Goal: Transaction & Acquisition: Book appointment/travel/reservation

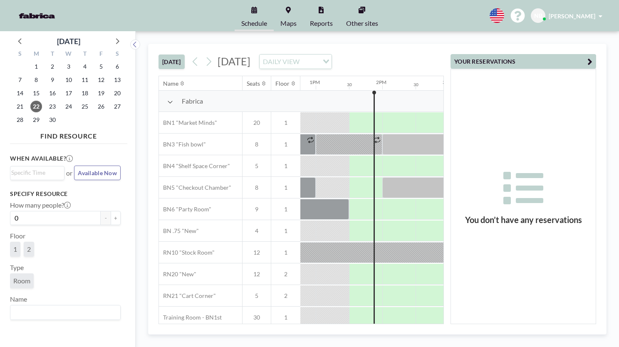
scroll to position [0, 865]
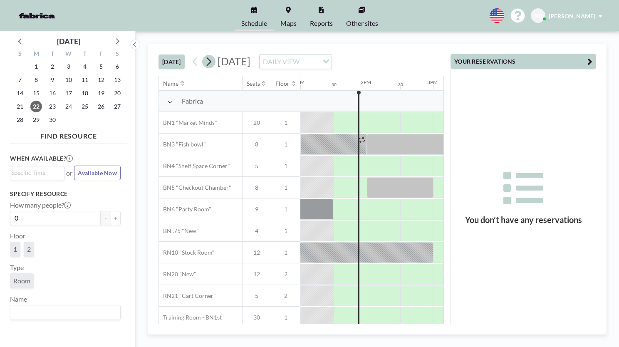
click at [208, 62] on icon at bounding box center [209, 61] width 8 height 12
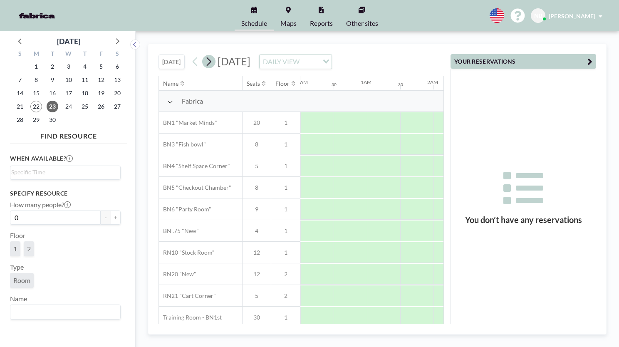
click at [208, 62] on icon at bounding box center [209, 61] width 8 height 12
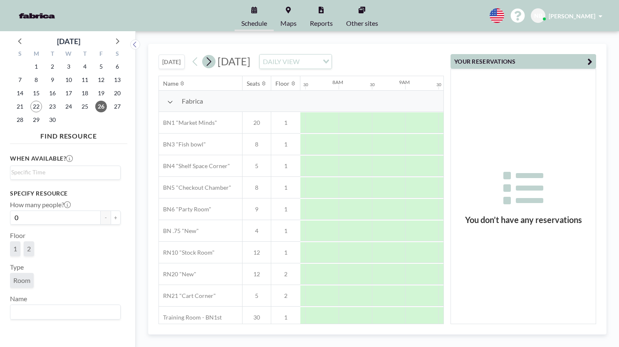
scroll to position [0, 499]
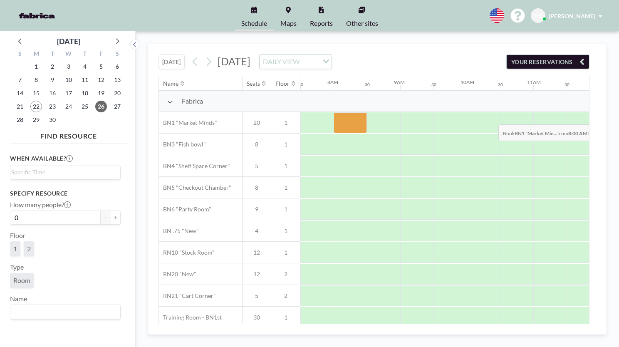
click at [346, 118] on div at bounding box center [350, 122] width 33 height 21
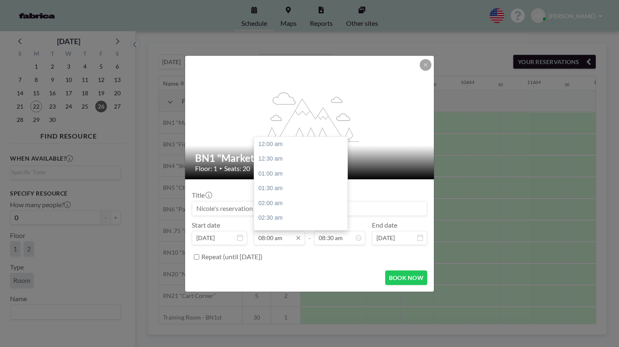
scroll to position [237, 0]
click at [273, 235] on input "08:00 am" at bounding box center [279, 238] width 51 height 14
click at [273, 158] on div "08:30 am" at bounding box center [302, 158] width 97 height 15
type input "08:30 am"
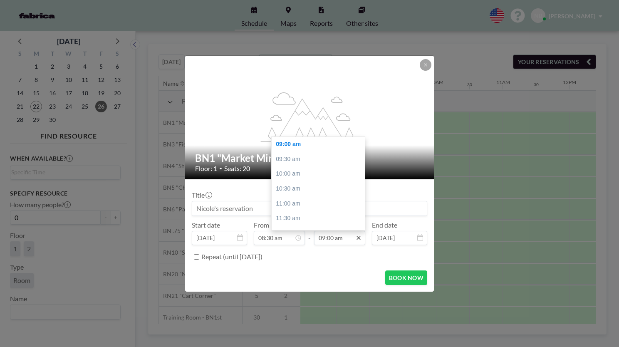
scroll to position [0, 533]
click at [338, 240] on input "09:00 am" at bounding box center [339, 238] width 51 height 14
click at [299, 178] on div "10:00 am" at bounding box center [320, 173] width 97 height 15
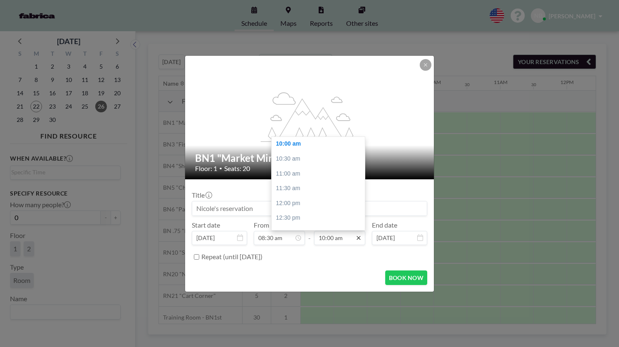
click at [355, 237] on icon at bounding box center [358, 238] width 7 height 7
click at [305, 159] on div "10:30 am" at bounding box center [320, 158] width 97 height 15
type input "10:30 am"
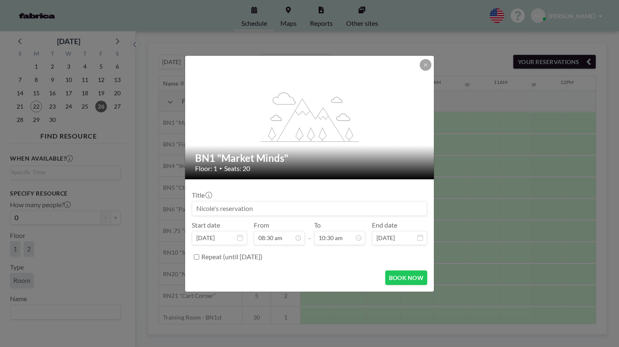
scroll to position [311, 0]
click at [343, 262] on div "Repeat (until [DATE])" at bounding box center [314, 257] width 226 height 14
click at [336, 204] on input at bounding box center [309, 208] width 235 height 14
drag, startPoint x: 290, startPoint y: 211, endPoint x: 132, endPoint y: 211, distance: 158.1
click at [132, 211] on div "flex-grow: 1.2; BN1 "Market Minds" Floor: 1 • Seats: 20 Title Start date [DATE]…" at bounding box center [309, 173] width 619 height 347
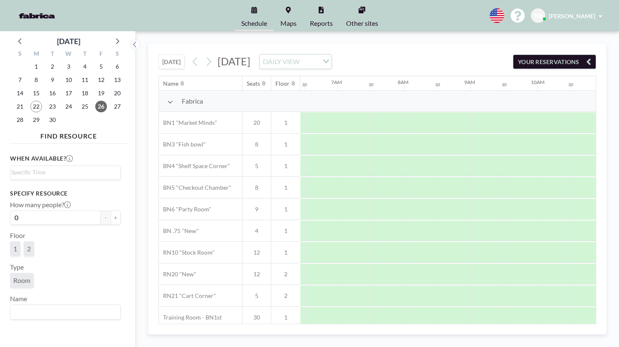
scroll to position [0, 449]
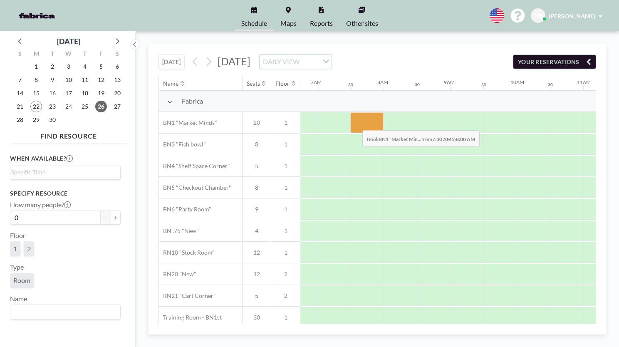
click at [356, 124] on div at bounding box center [366, 122] width 33 height 21
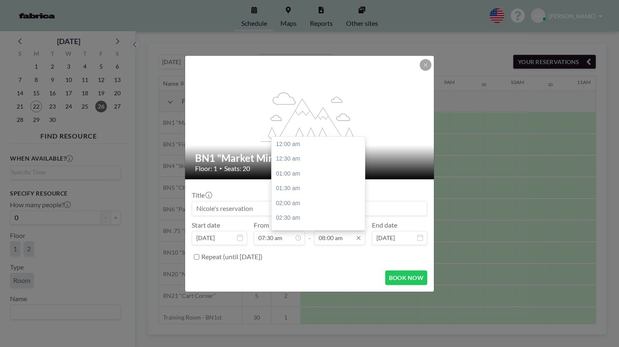
scroll to position [237, 0]
click at [311, 154] on div "08:30 am" at bounding box center [320, 158] width 97 height 15
type input "08:30 am"
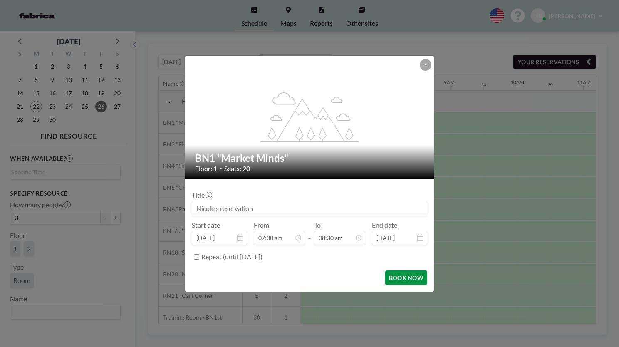
scroll to position [0, 0]
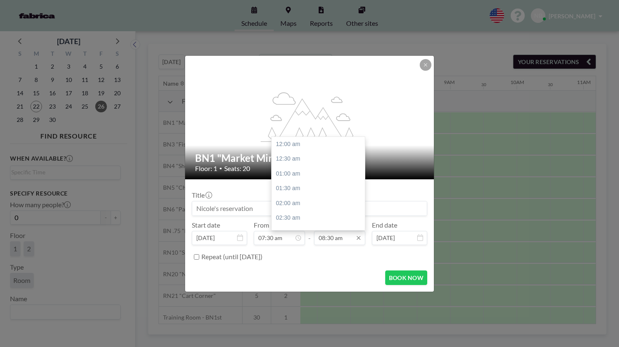
click at [337, 233] on input "08:30 am" at bounding box center [339, 238] width 51 height 14
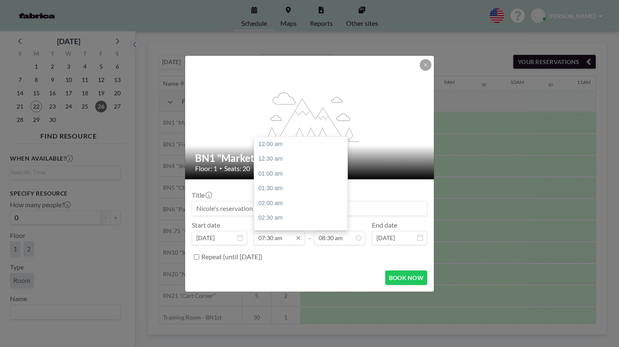
click at [288, 235] on input "07:30 am" at bounding box center [279, 238] width 51 height 14
click at [278, 172] on div "08:30 am" at bounding box center [302, 173] width 97 height 15
type input "08:30 am"
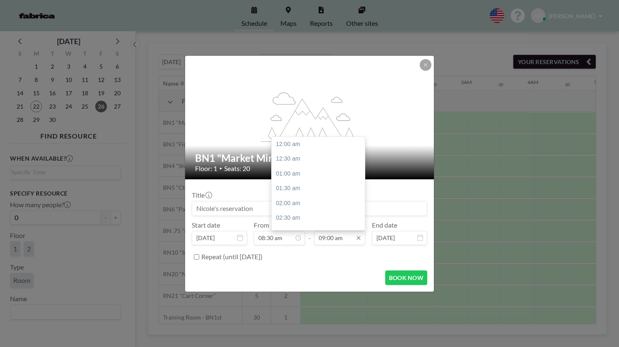
scroll to position [266, 0]
click at [335, 235] on input "09:00 am" at bounding box center [339, 238] width 51 height 14
click at [350, 238] on input "09:00 am" at bounding box center [339, 238] width 51 height 14
click at [316, 192] on div "10:30 am" at bounding box center [320, 188] width 97 height 15
type input "10:30 am"
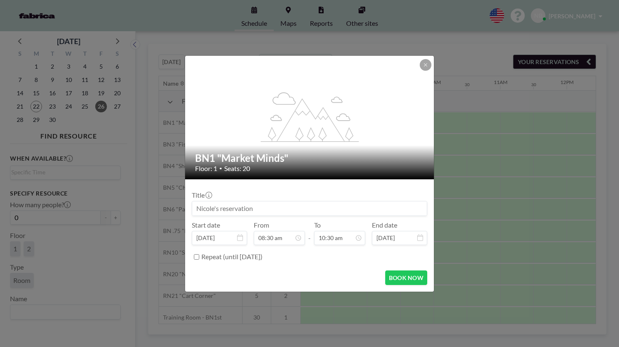
click at [266, 210] on input at bounding box center [309, 208] width 235 height 14
drag, startPoint x: 266, startPoint y: 210, endPoint x: 195, endPoint y: 209, distance: 71.6
click at [195, 209] on input at bounding box center [309, 208] width 235 height 14
paste input "[PERSON_NAME] [PERSON_NAME] - Leadership Strategy - 2026"
type input "[PERSON_NAME] [PERSON_NAME] - Leadership Strategy - 2026"
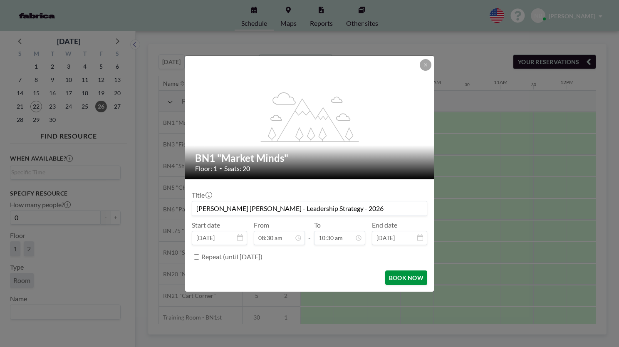
click at [407, 276] on button "BOOK NOW" at bounding box center [406, 277] width 42 height 15
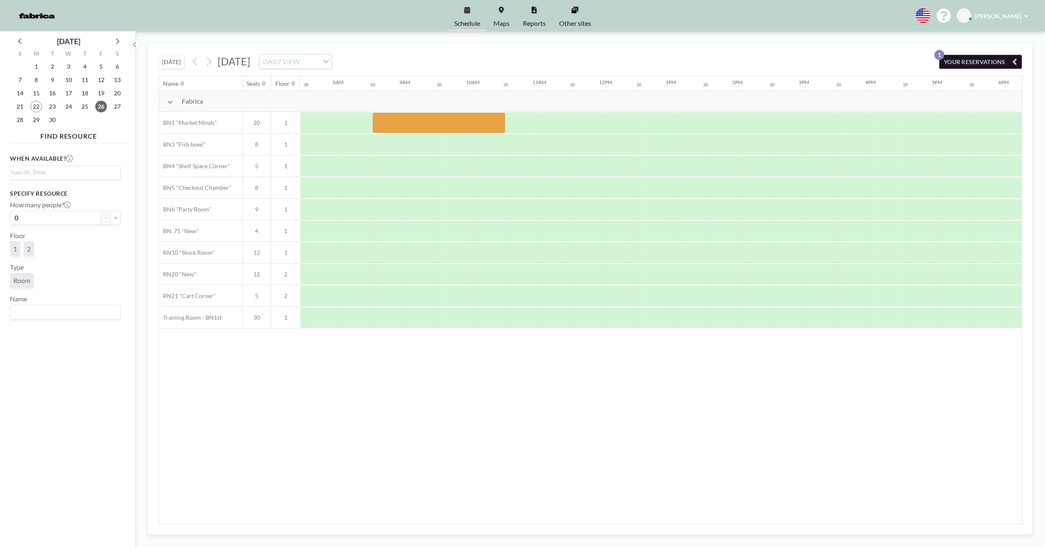
scroll to position [0, 533]
